Goal: Information Seeking & Learning: Learn about a topic

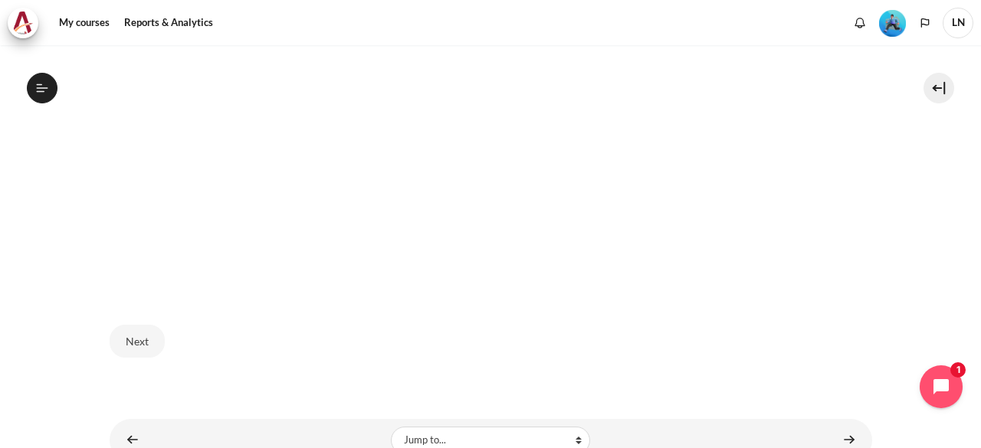
scroll to position [677, 0]
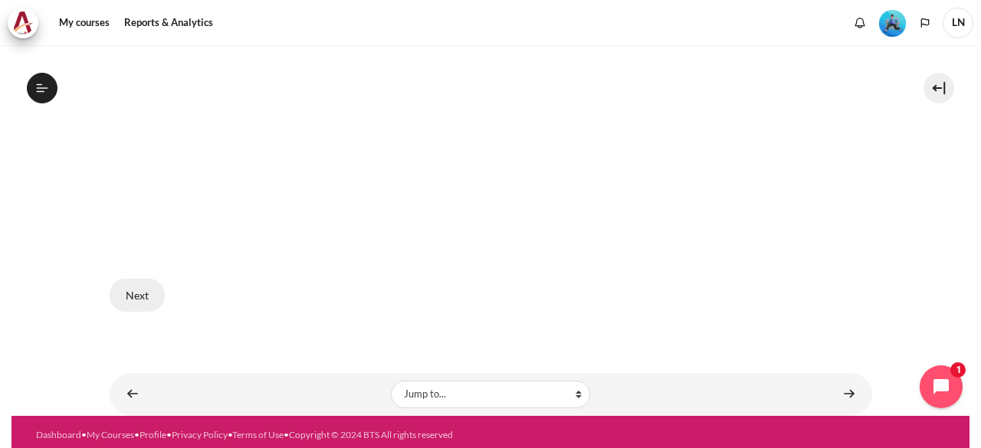
click at [138, 294] on button "Next" at bounding box center [137, 295] width 55 height 32
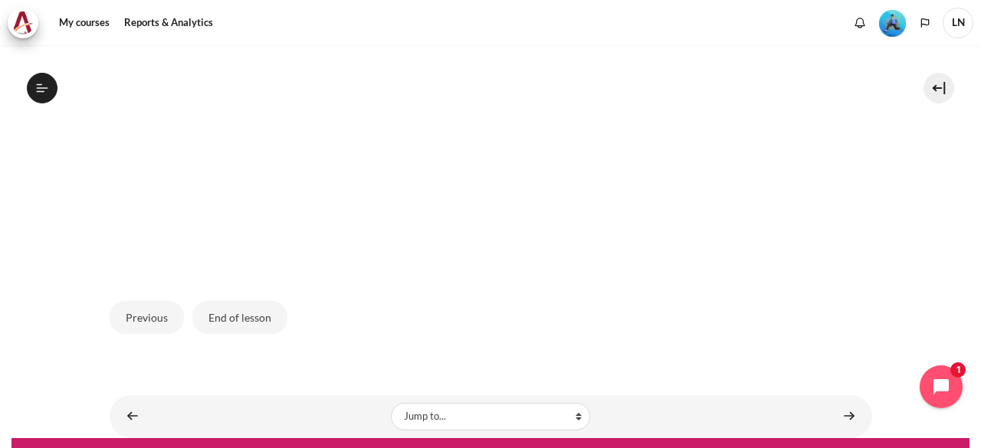
scroll to position [677, 0]
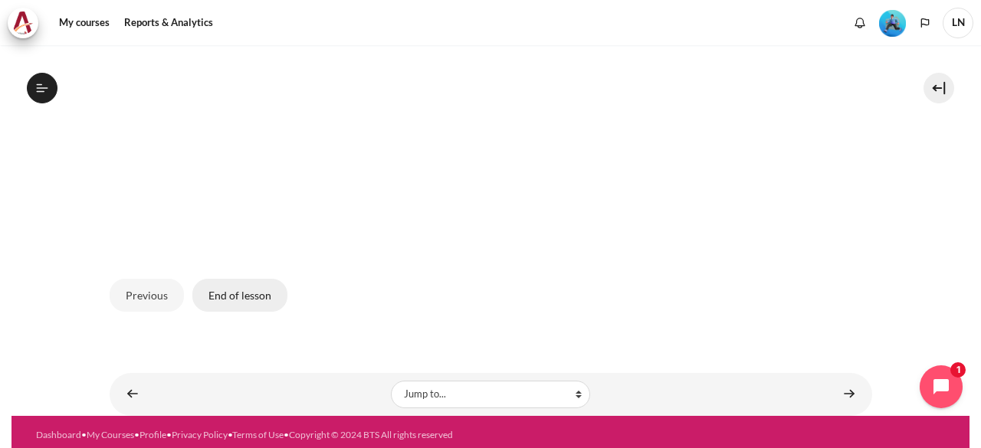
click at [237, 295] on button "End of lesson" at bounding box center [239, 295] width 95 height 32
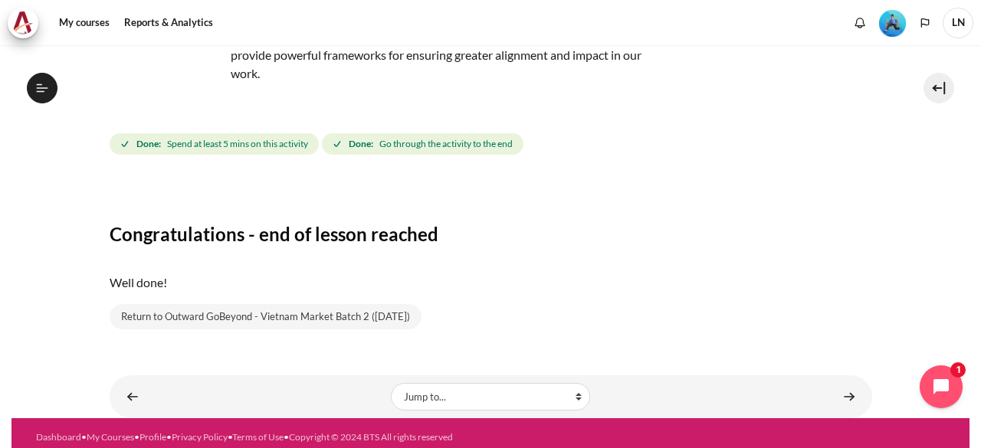
scroll to position [175, 0]
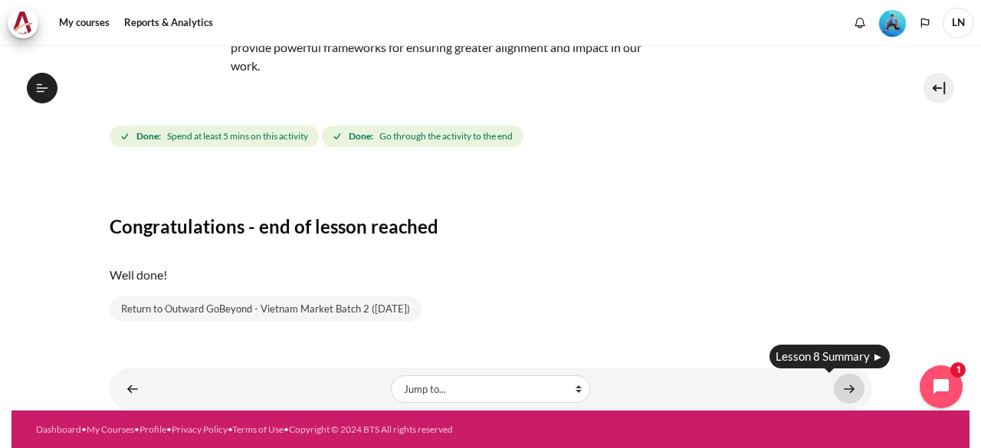
click at [846, 385] on link "Content" at bounding box center [848, 389] width 31 height 30
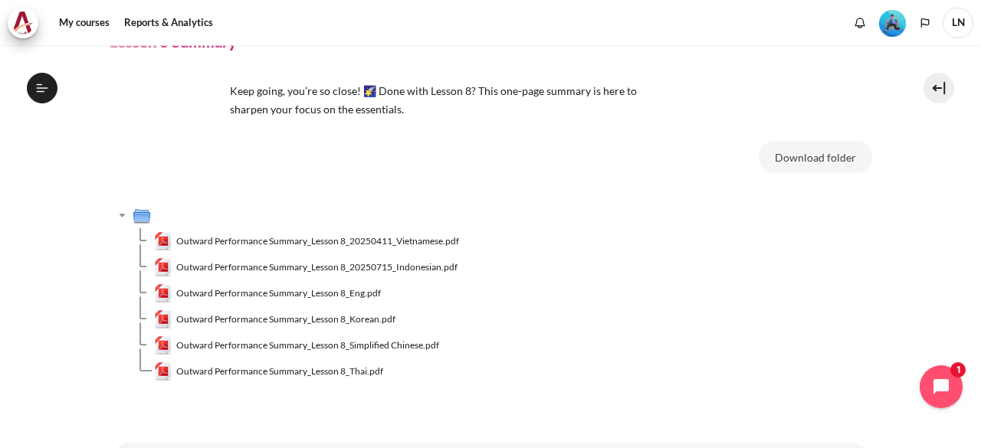
scroll to position [152, 0]
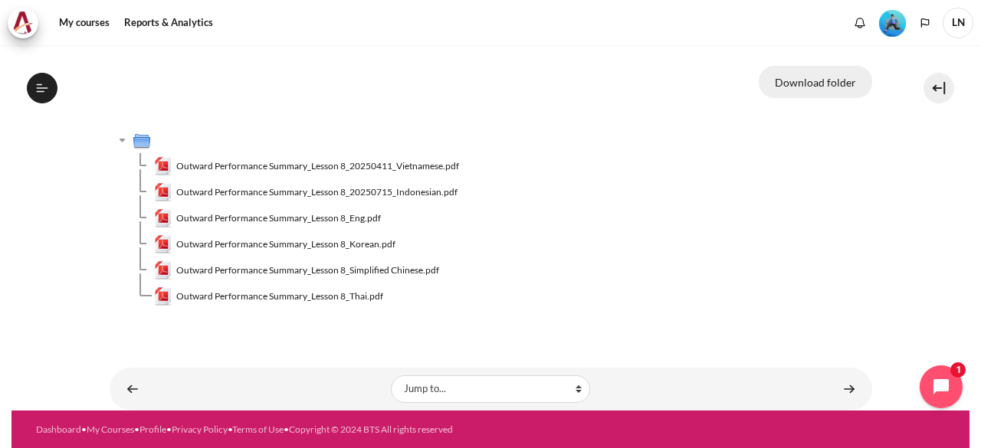
click at [813, 84] on button "Download folder" at bounding box center [814, 82] width 113 height 32
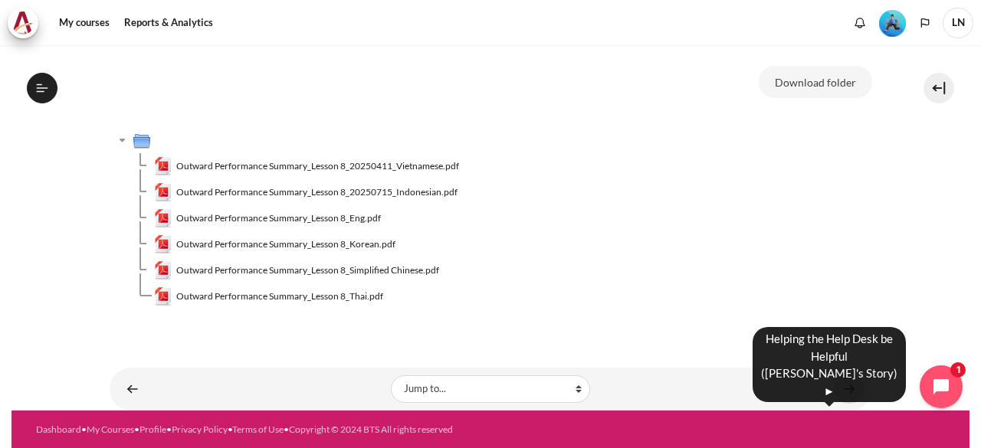
click at [838, 387] on link "Content" at bounding box center [848, 389] width 31 height 30
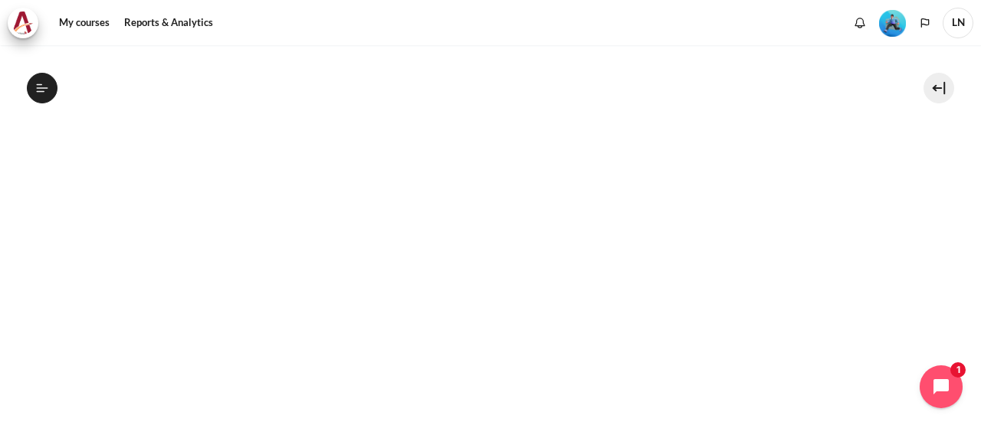
scroll to position [399, 0]
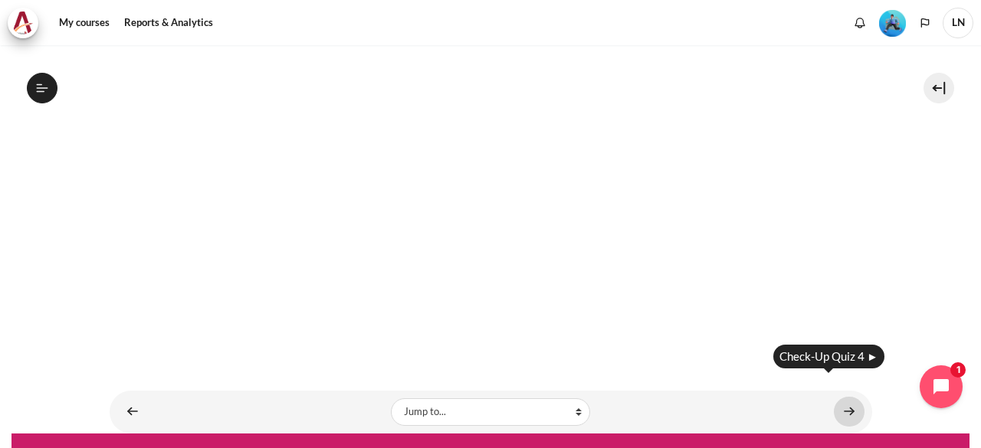
click at [840, 397] on link "Content" at bounding box center [848, 412] width 31 height 30
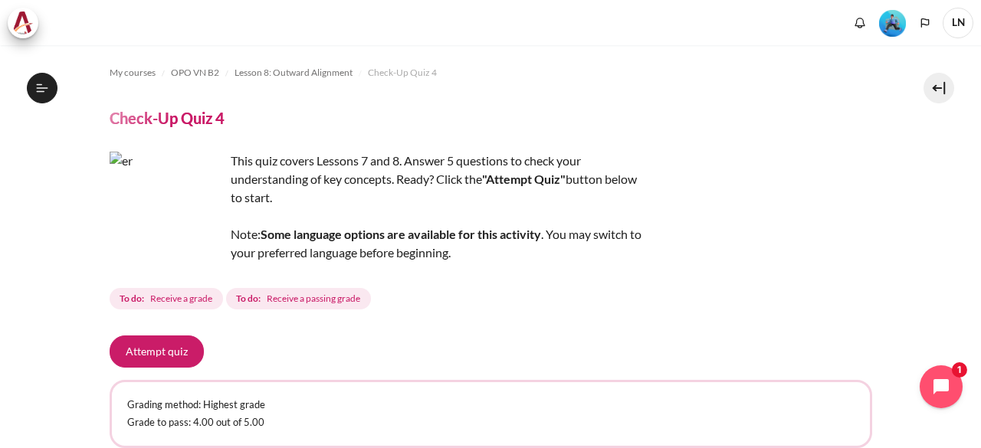
scroll to position [1138, 0]
click at [152, 342] on button "Attempt quiz" at bounding box center [157, 352] width 94 height 32
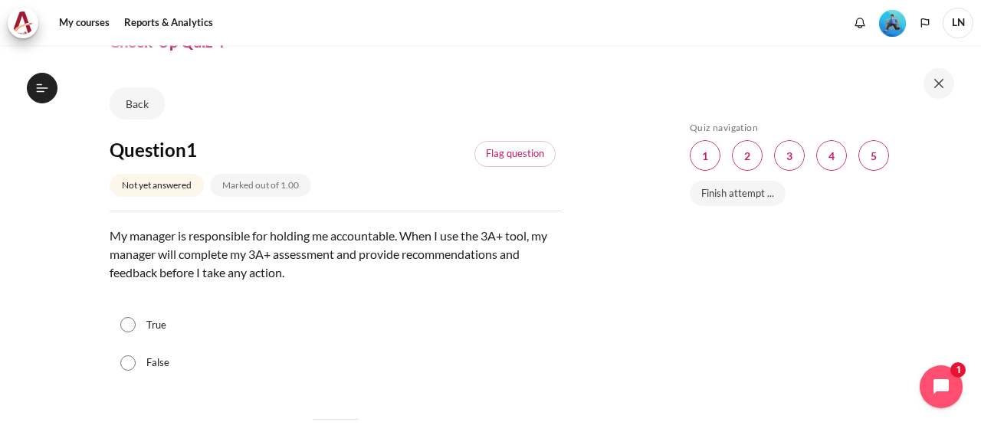
scroll to position [1138, 0]
click at [146, 359] on div "False" at bounding box center [336, 363] width 452 height 38
click at [129, 359] on input "False" at bounding box center [127, 362] width 15 height 15
radio input "true"
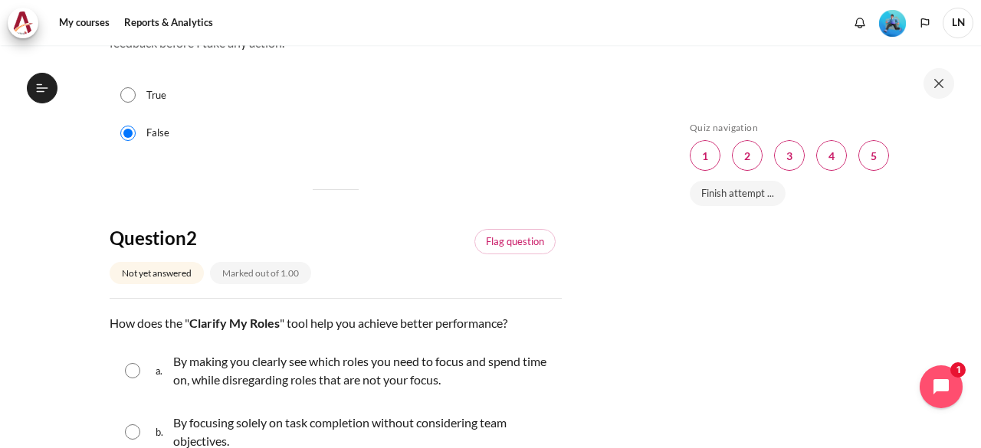
scroll to position [383, 0]
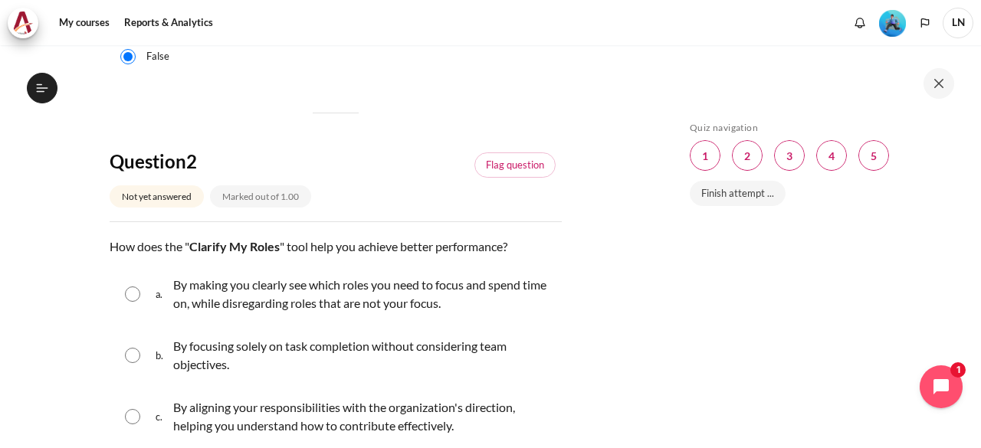
click at [126, 414] on input "Content" at bounding box center [132, 416] width 15 height 15
radio input "true"
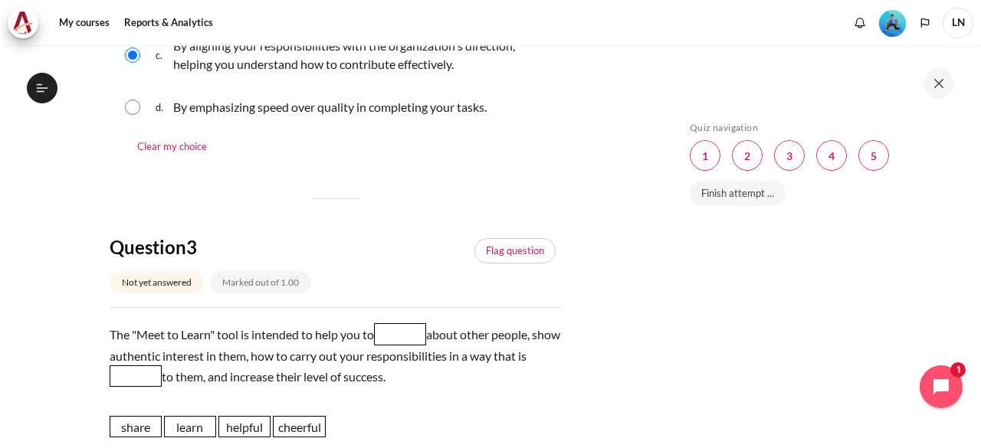
scroll to position [843, 0]
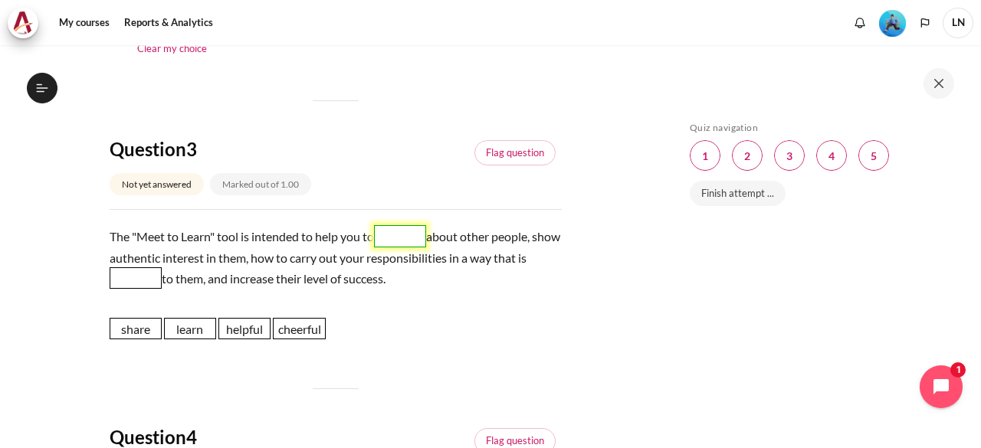
click at [417, 240] on span "Blank 1 Question 3" at bounding box center [400, 235] width 52 height 21
click at [187, 321] on span "learn" at bounding box center [190, 328] width 52 height 21
drag, startPoint x: 188, startPoint y: 326, endPoint x: 395, endPoint y: 237, distance: 224.4
click at [396, 236] on span "learn" at bounding box center [396, 238] width 52 height 21
drag, startPoint x: 248, startPoint y: 327, endPoint x: 141, endPoint y: 272, distance: 120.6
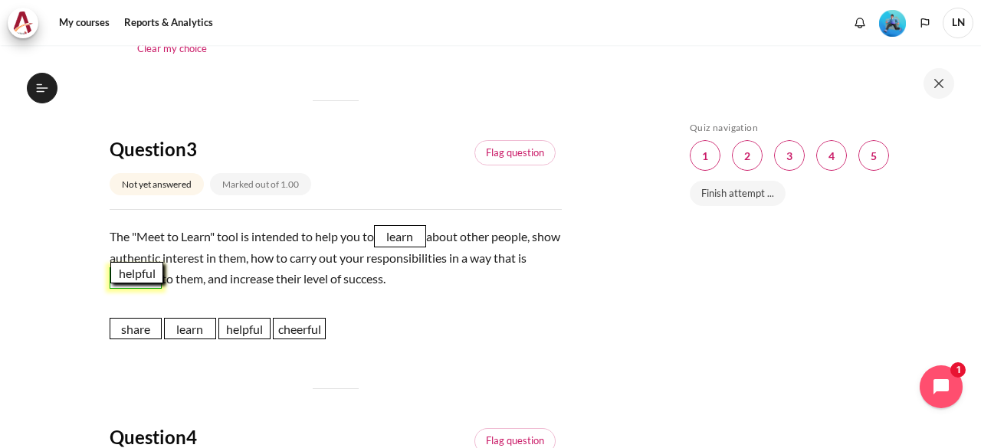
click at [141, 272] on span "helpful" at bounding box center [136, 272] width 52 height 21
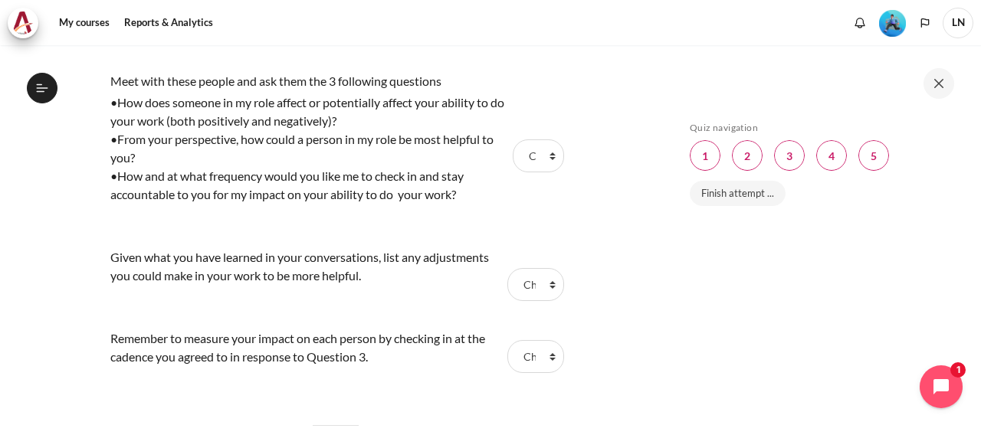
scroll to position [1456, 0]
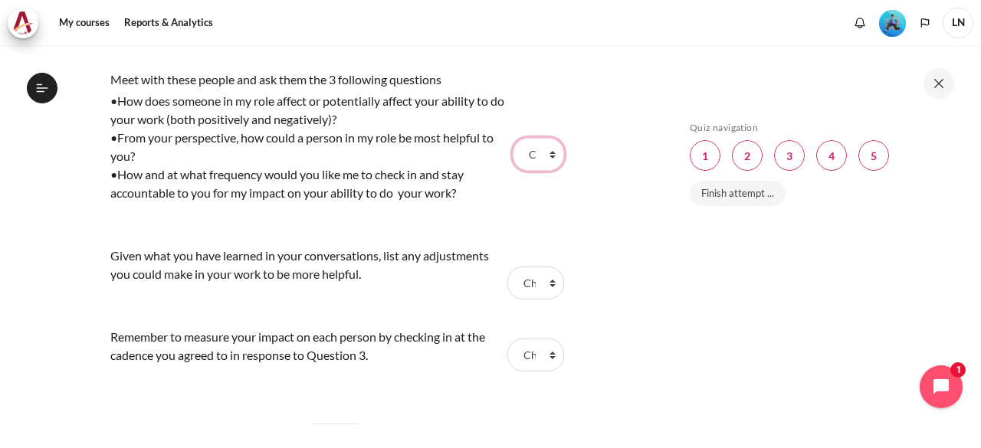
click at [547, 149] on select "Choose... Step 2 Step 1 Step 3" at bounding box center [537, 154] width 51 height 32
select select "2"
click at [512, 138] on select "Choose... Step 2 Step 1 Step 3" at bounding box center [537, 154] width 51 height 32
click at [547, 279] on select "Choose... Step 2 Step 1 Step 3" at bounding box center [535, 283] width 56 height 32
select select "1"
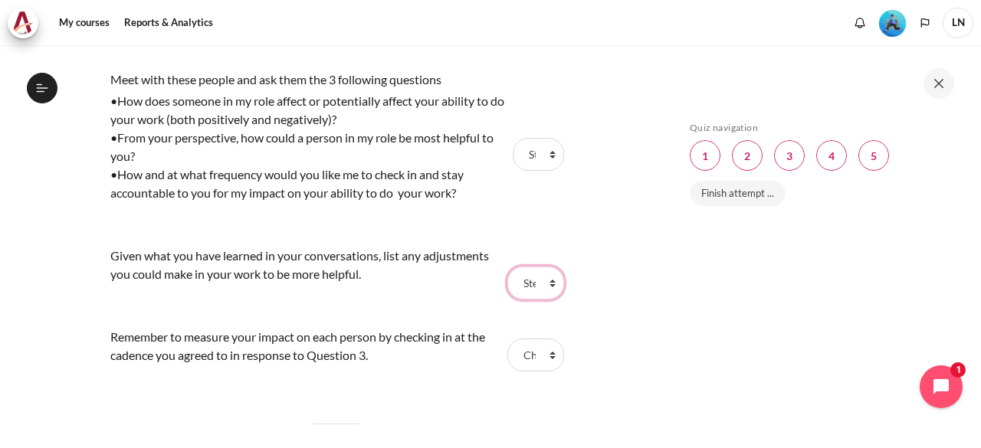
click at [507, 267] on select "Choose... Step 2 Step 1 Step 3" at bounding box center [535, 283] width 56 height 32
click at [542, 347] on select "Choose... Step 2 Step 1 Step 3" at bounding box center [535, 355] width 56 height 32
select select "3"
click at [507, 339] on select "Choose... Step 2 Step 1 Step 3" at bounding box center [535, 355] width 56 height 32
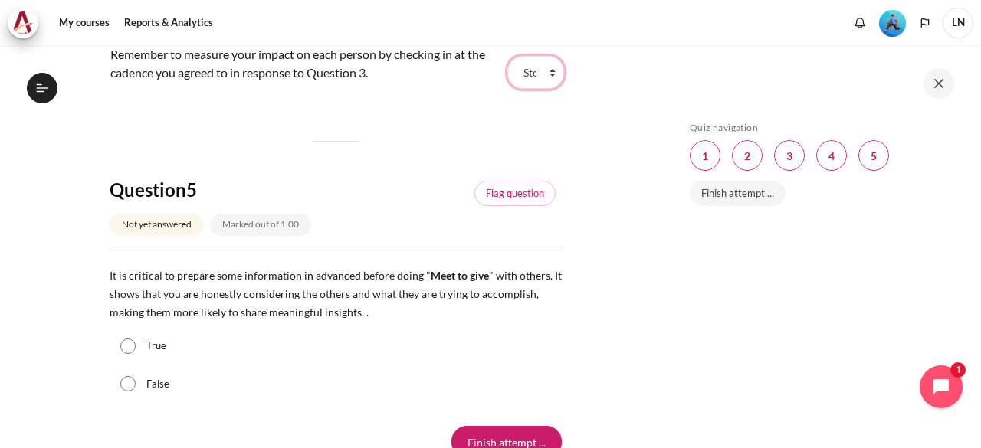
scroll to position [1762, 0]
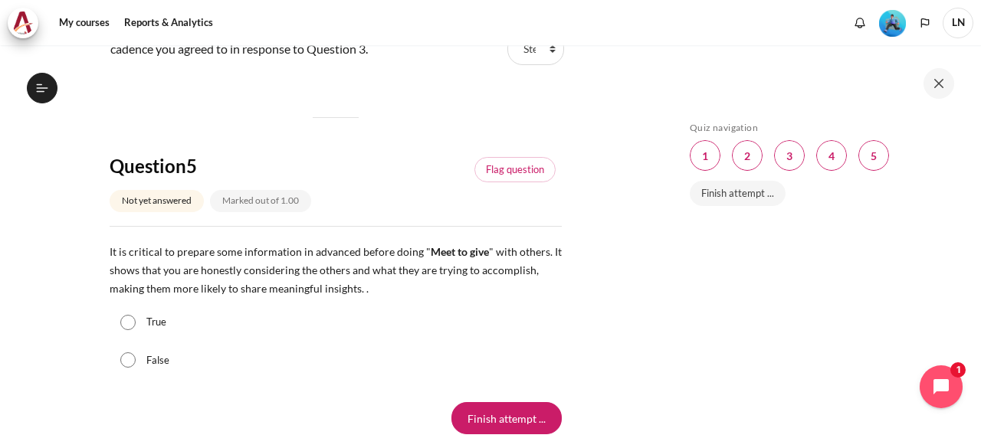
click at [130, 326] on input "True" at bounding box center [127, 322] width 15 height 15
radio input "true"
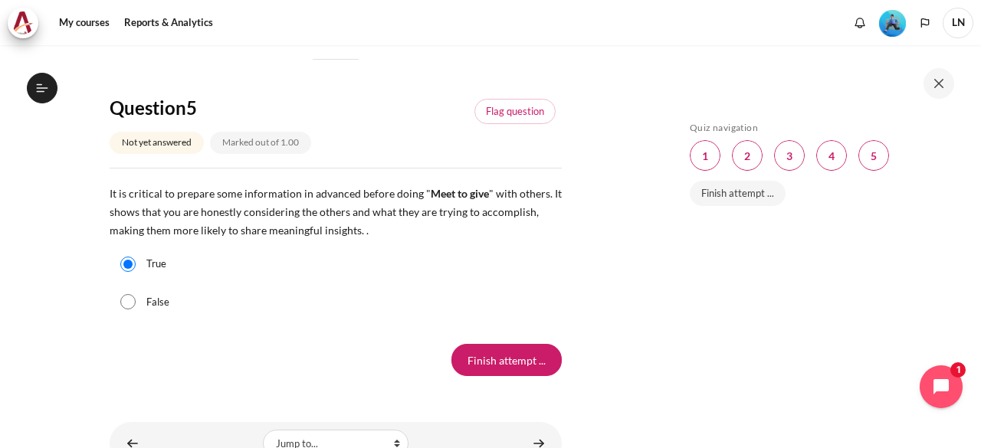
scroll to position [1886, 0]
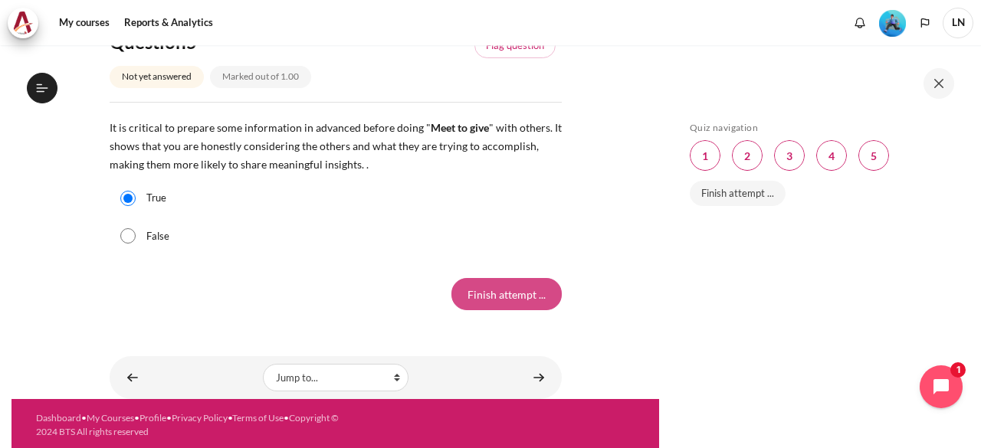
click at [499, 293] on input "Finish attempt ..." at bounding box center [506, 294] width 110 height 32
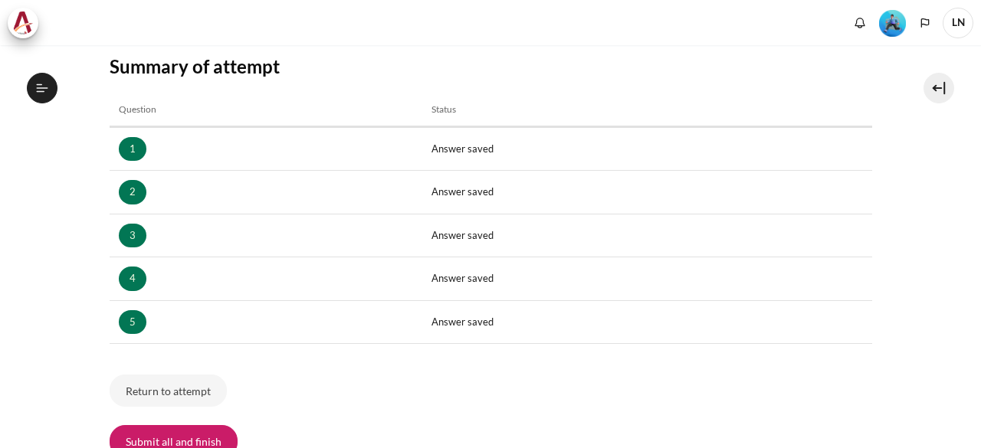
scroll to position [230, 0]
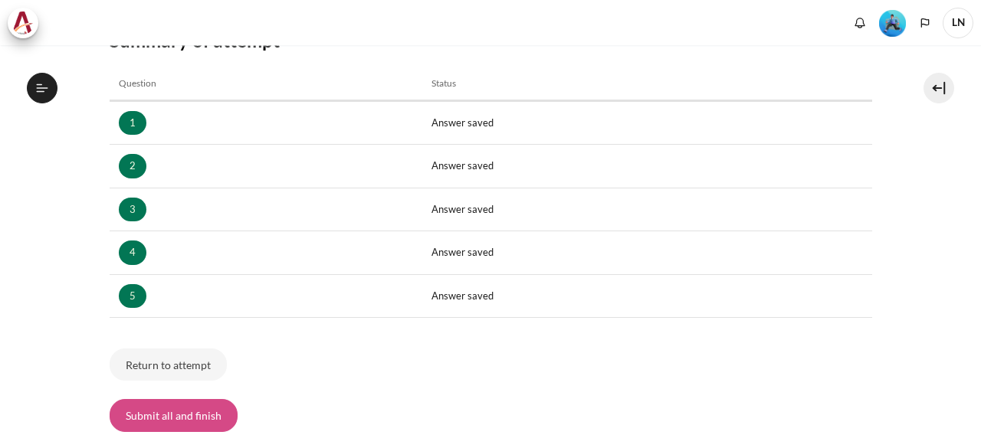
click at [187, 416] on button "Submit all and finish" at bounding box center [174, 415] width 128 height 32
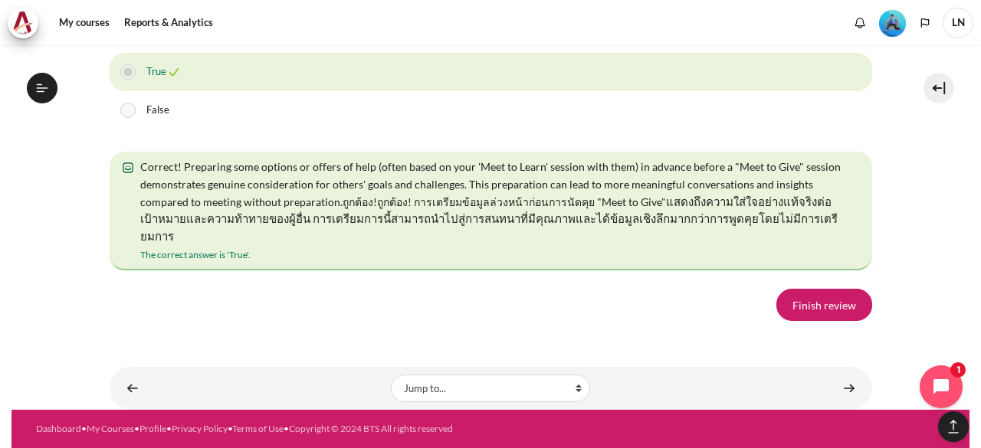
scroll to position [2940, 0]
click at [822, 309] on link "Finish review" at bounding box center [824, 305] width 96 height 32
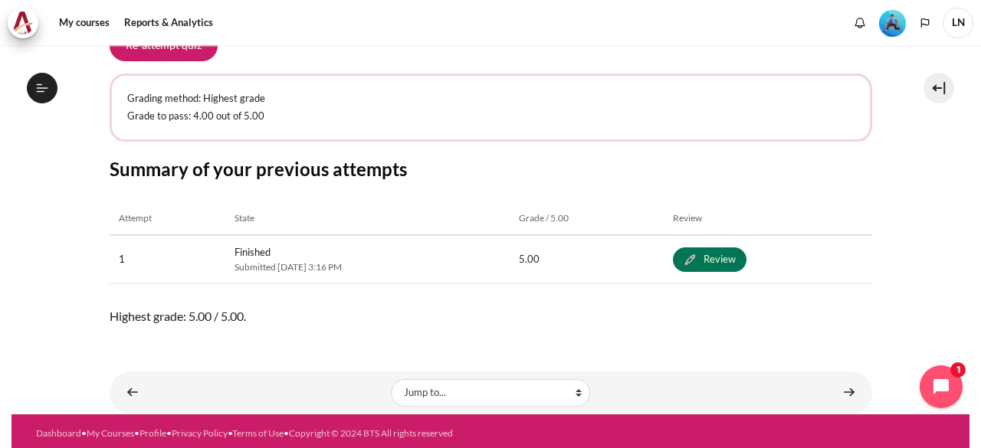
scroll to position [309, 0]
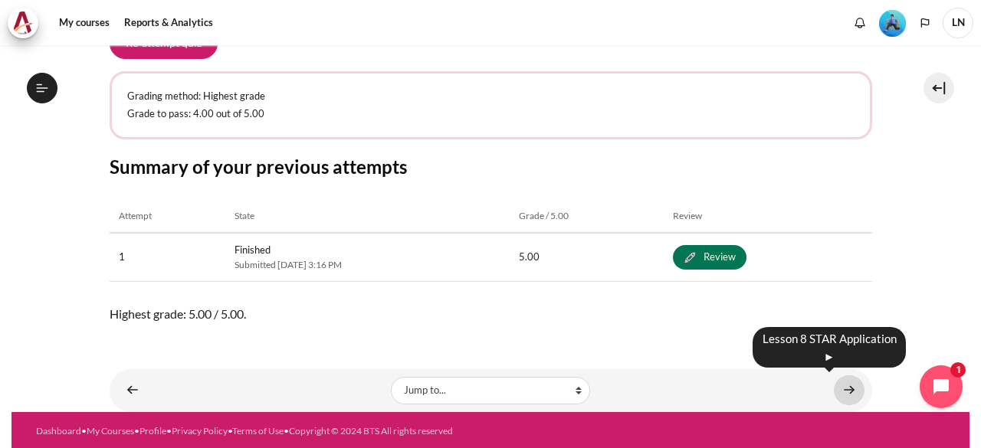
click at [841, 388] on link "Content" at bounding box center [848, 390] width 31 height 30
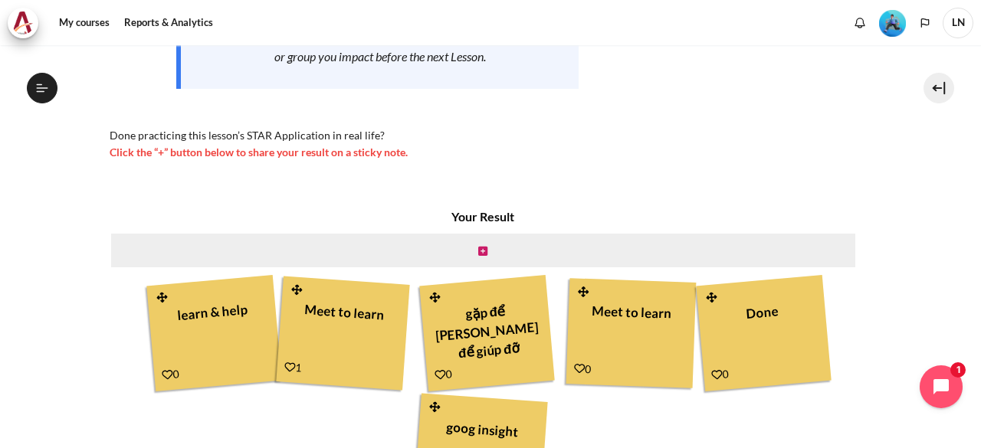
scroll to position [383, 0]
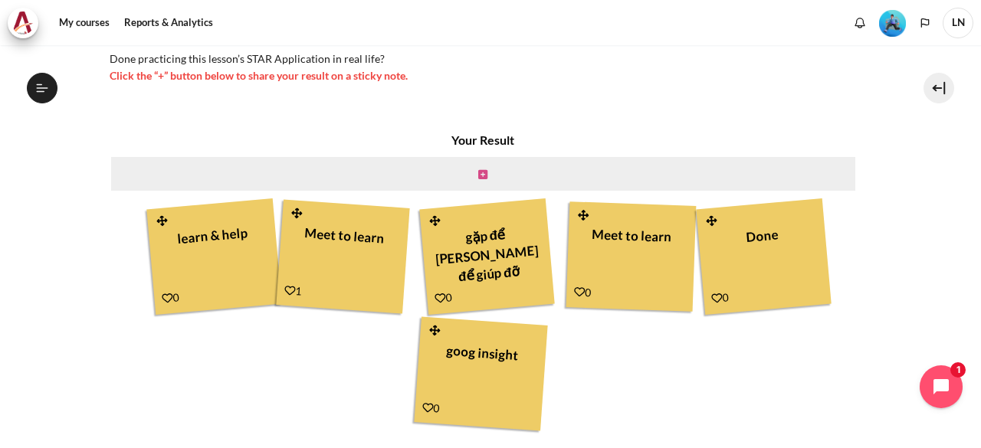
click at [478, 169] on icon "Content" at bounding box center [482, 174] width 9 height 11
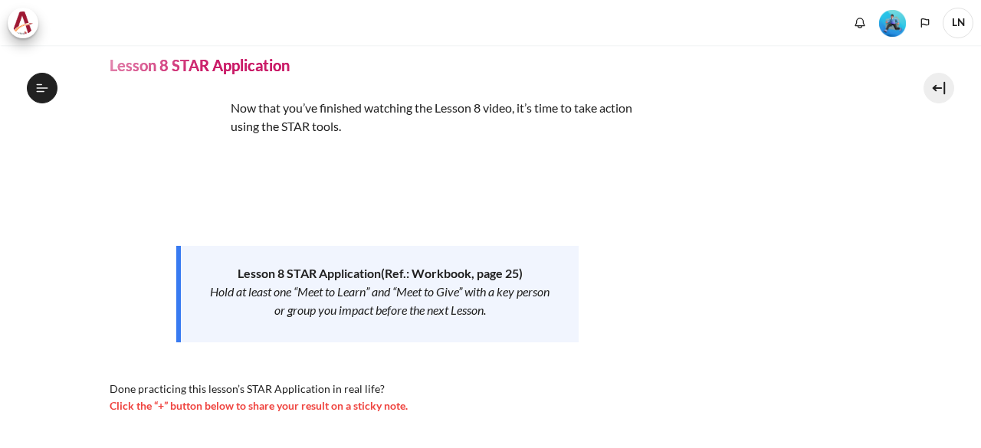
scroll to position [354, 0]
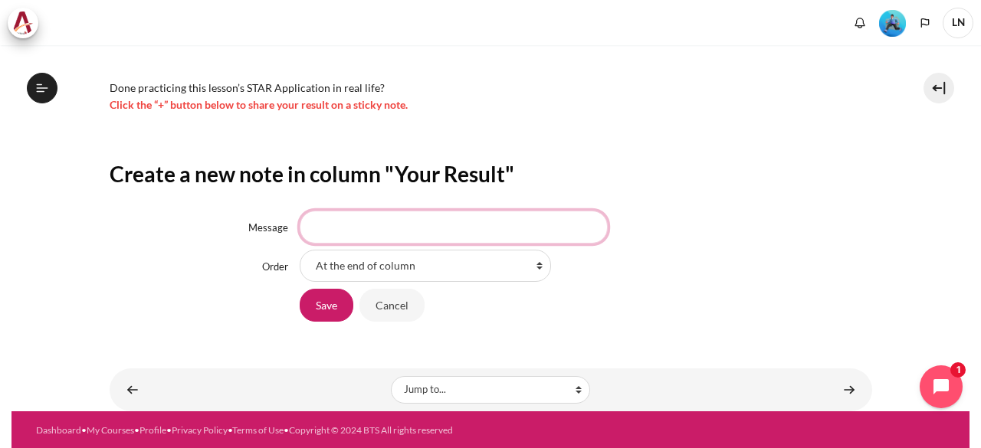
click at [433, 228] on input "Message" at bounding box center [454, 227] width 308 height 32
type input "Help"
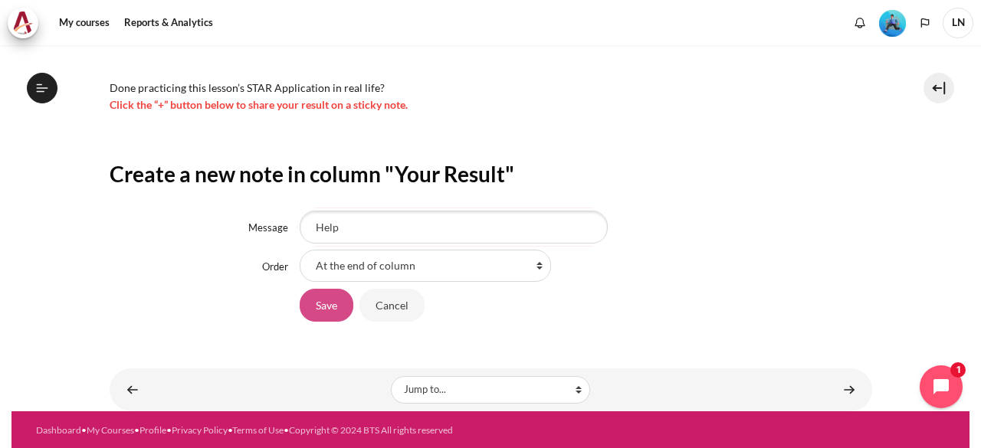
click at [319, 310] on input "Save" at bounding box center [327, 305] width 54 height 32
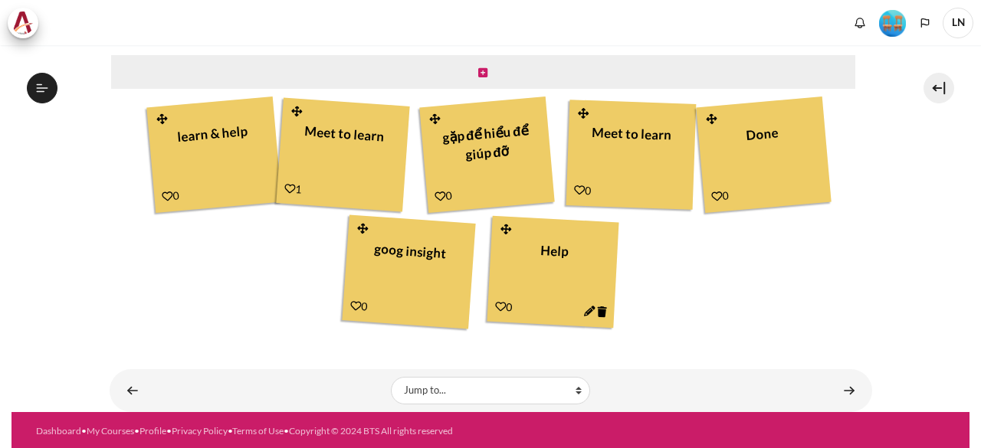
scroll to position [486, 0]
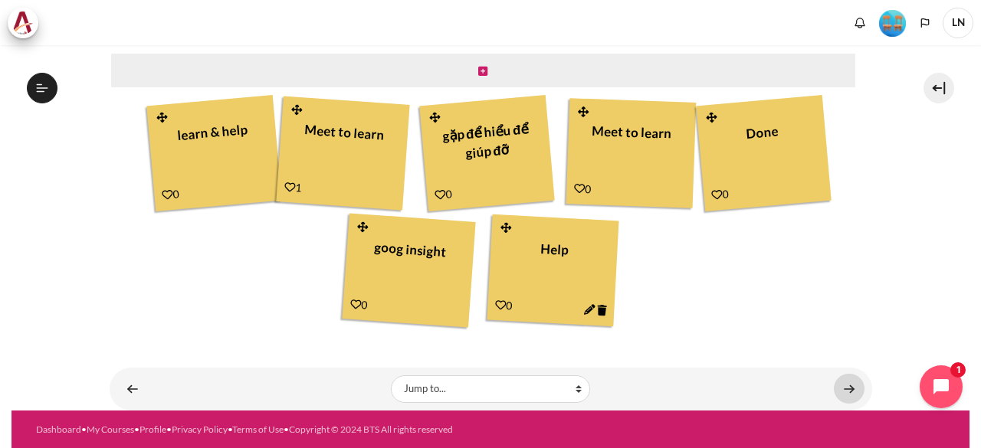
click at [846, 388] on link "Content" at bounding box center [848, 389] width 31 height 30
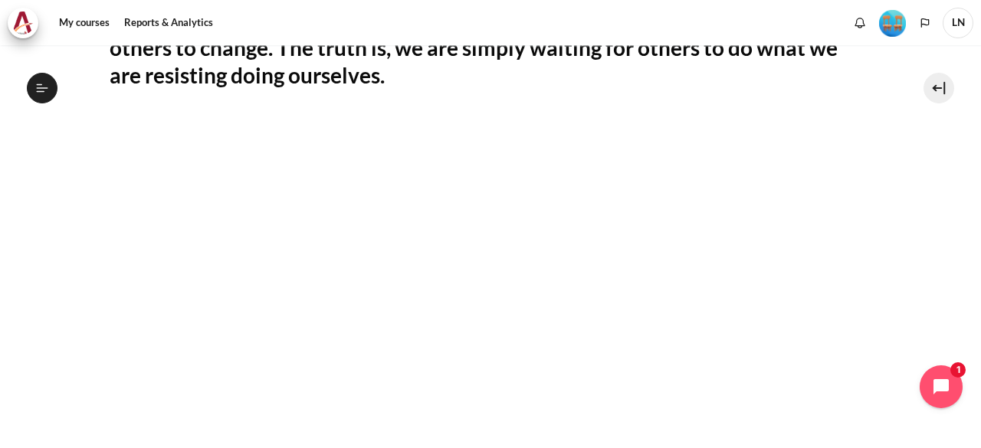
scroll to position [1216, 0]
